Goal: Check status: Check status

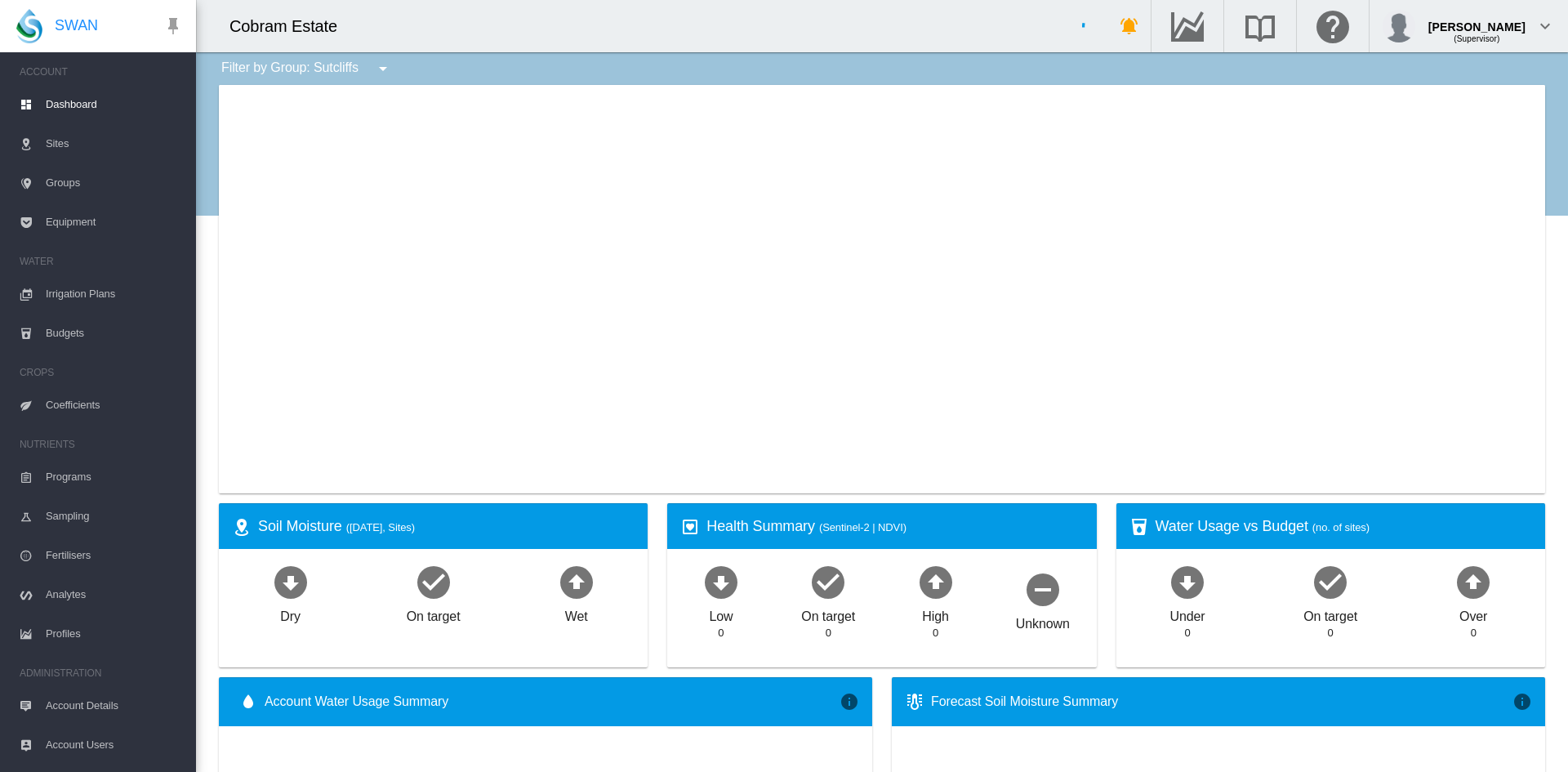
type input "**********"
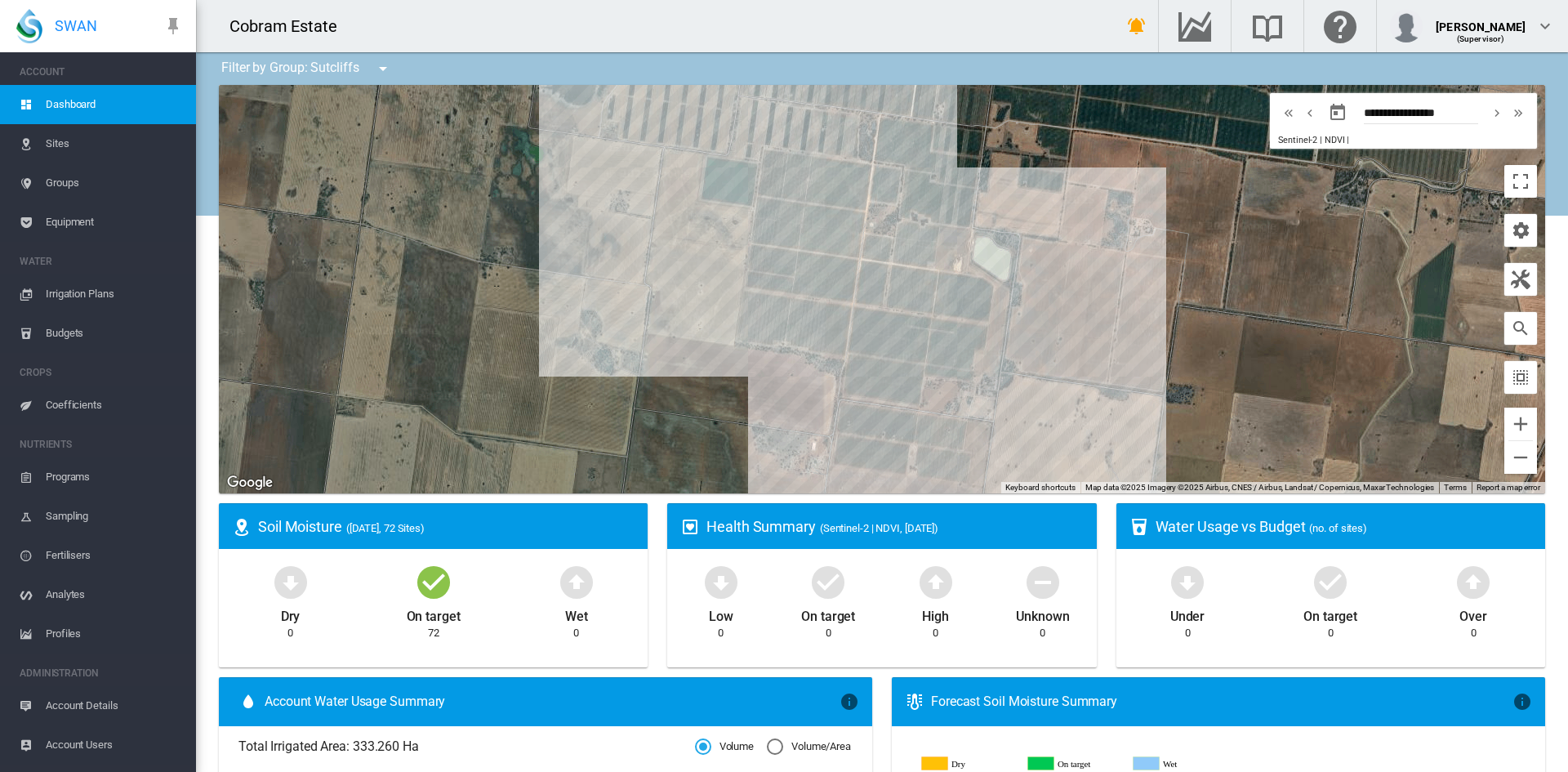
click at [573, 587] on md-icon "icon-arrow-up-bold-circle" at bounding box center [576, 581] width 39 height 39
click at [1140, 296] on div at bounding box center [882, 289] width 1326 height 408
click at [1223, 344] on div at bounding box center [882, 289] width 1326 height 408
click at [1134, 299] on div at bounding box center [882, 289] width 1326 height 408
click at [650, 328] on div at bounding box center [882, 289] width 1326 height 408
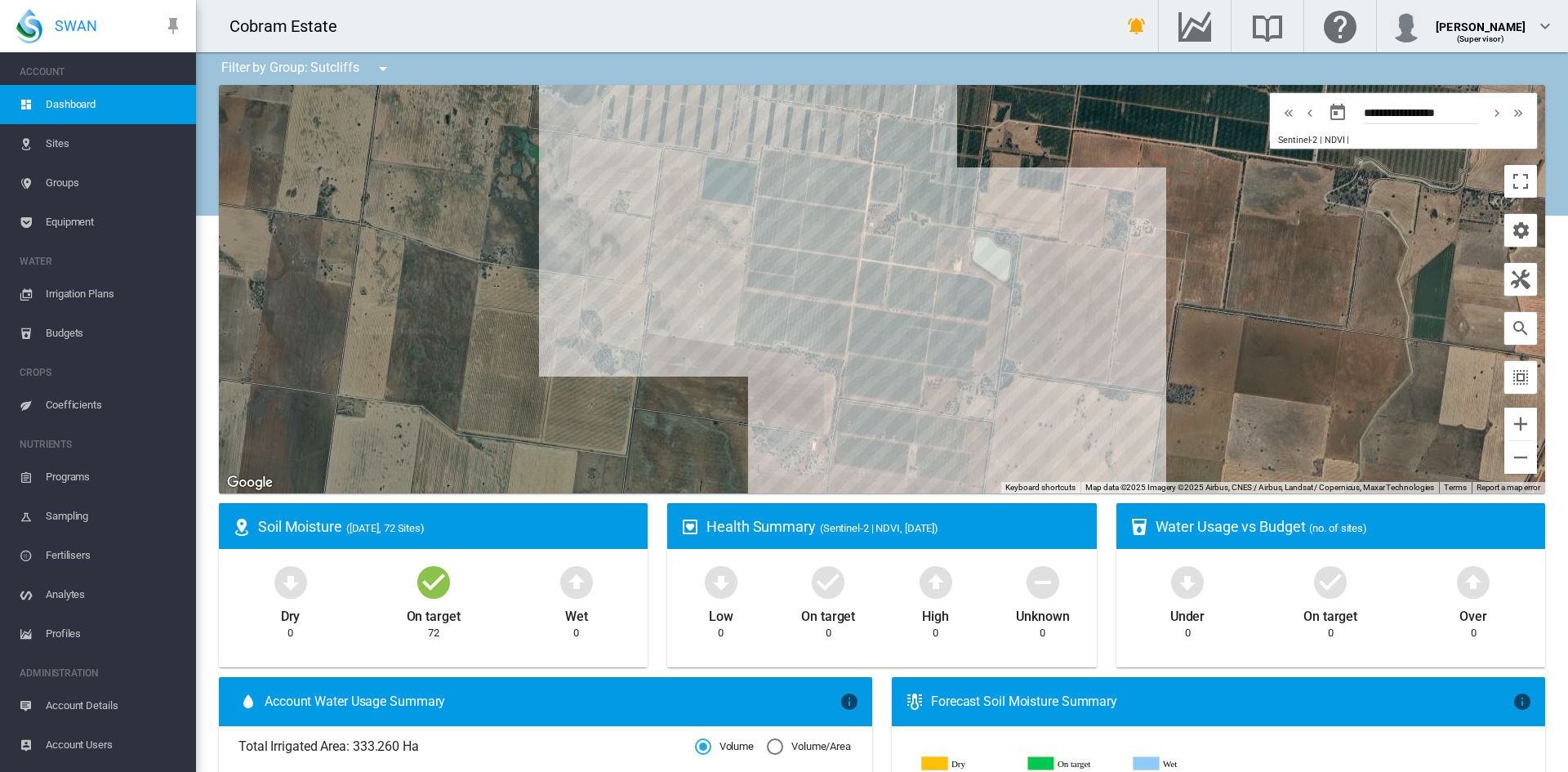
click at [1065, 305] on div at bounding box center [882, 289] width 1326 height 408
